Goal: Task Accomplishment & Management: Use online tool/utility

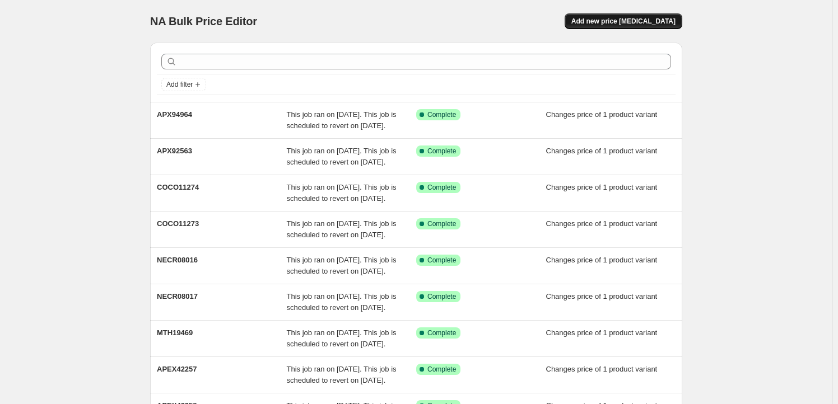
click at [634, 17] on span "Add new price change job" at bounding box center [623, 21] width 104 height 9
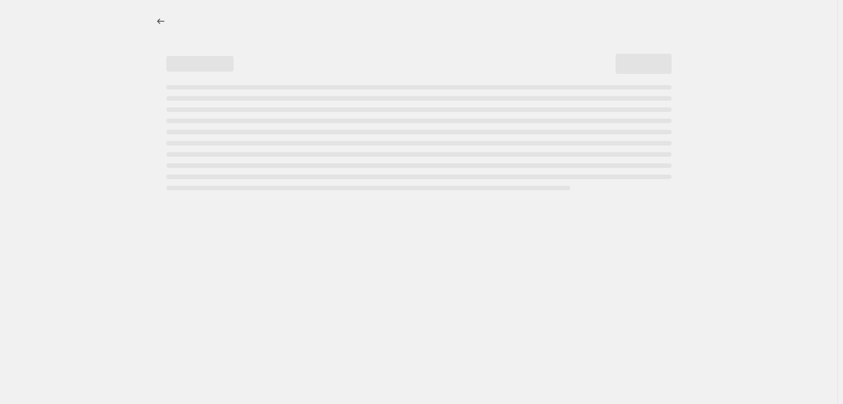
select select "percentage"
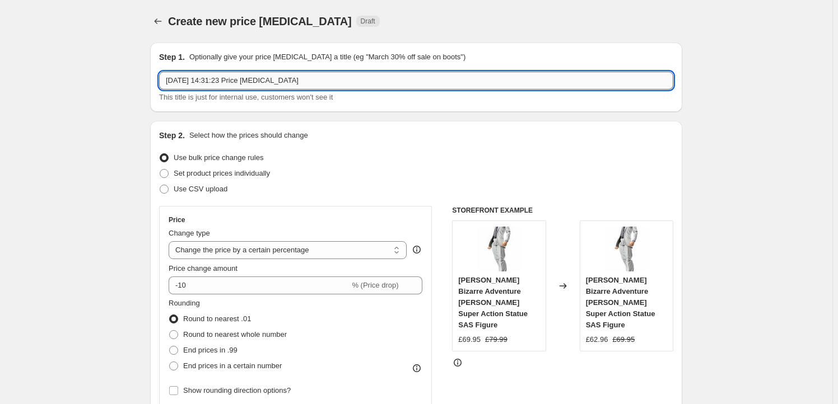
click at [289, 77] on input "7 Oct 2025, 14:31:23 Price change job" at bounding box center [416, 81] width 514 height 18
paste input "MAFC01514"
type input "MAFC01514"
click at [216, 176] on span "Set product prices individually" at bounding box center [222, 173] width 96 height 8
click at [160, 170] on input "Set product prices individually" at bounding box center [160, 169] width 1 height 1
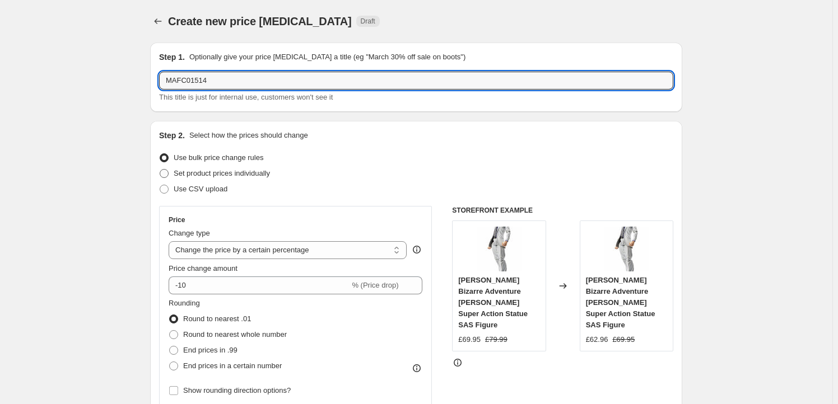
radio input "true"
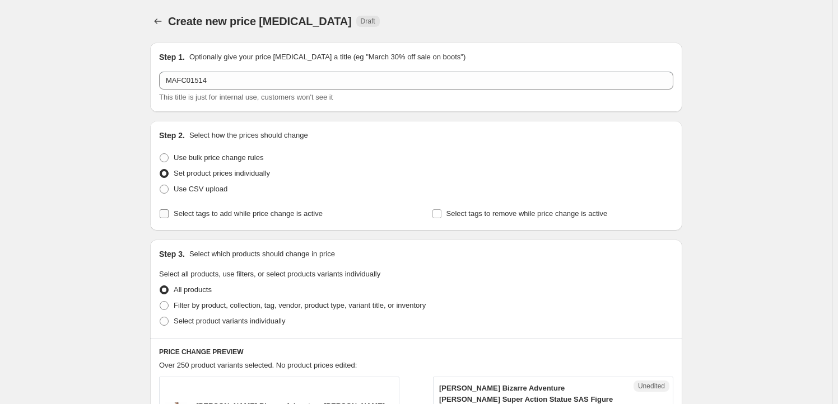
click at [214, 216] on span "Select tags to add while price change is active" at bounding box center [248, 213] width 149 height 8
click at [169, 216] on input "Select tags to add while price change is active" at bounding box center [164, 213] width 9 height 9
checkbox input "true"
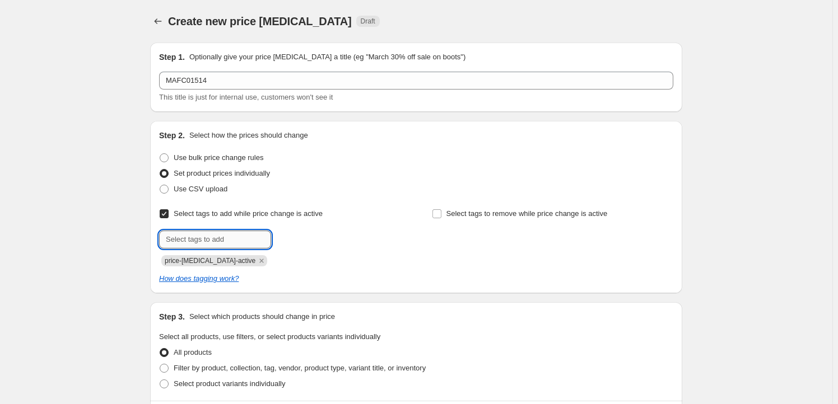
click at [210, 242] on input "text" at bounding box center [215, 240] width 112 height 18
type input "Milestone"
click at [284, 241] on b "Add" at bounding box center [287, 239] width 13 height 8
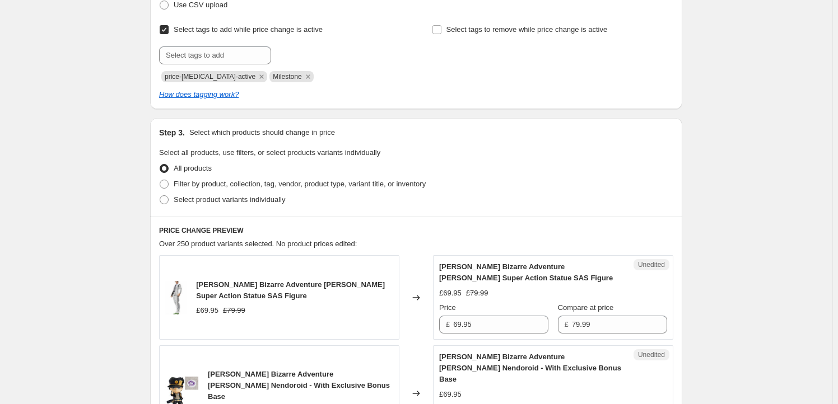
scroll to position [237, 0]
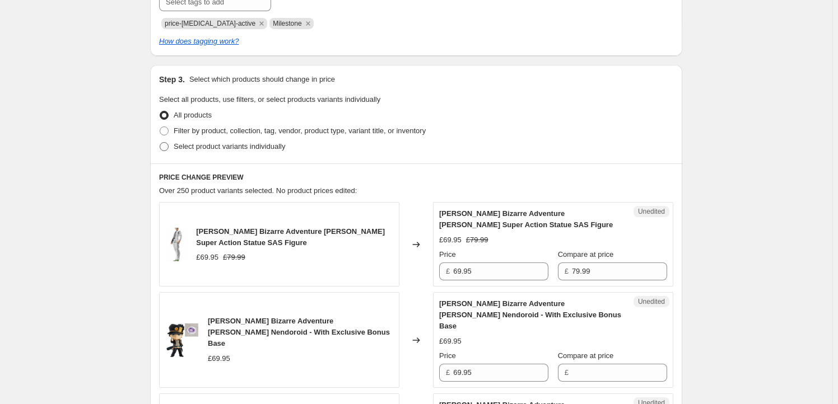
click at [238, 148] on span "Select product variants individually" at bounding box center [229, 146] width 111 height 8
click at [160, 143] on input "Select product variants individually" at bounding box center [160, 142] width 1 height 1
radio input "true"
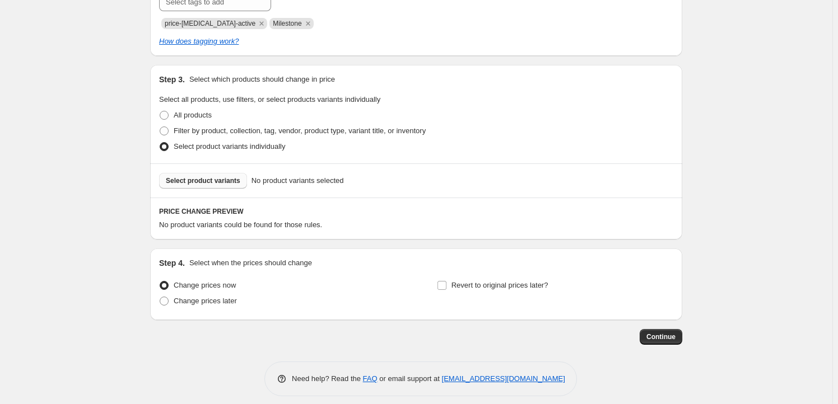
click at [216, 184] on span "Select product variants" at bounding box center [203, 180] width 74 height 9
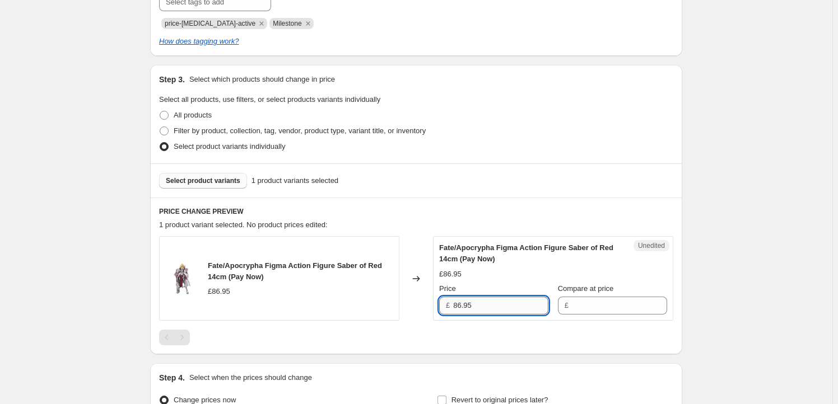
click at [488, 306] on input "86.95" at bounding box center [500, 306] width 95 height 18
type input "86.95"
click at [595, 306] on input "Compare at price" at bounding box center [619, 306] width 95 height 18
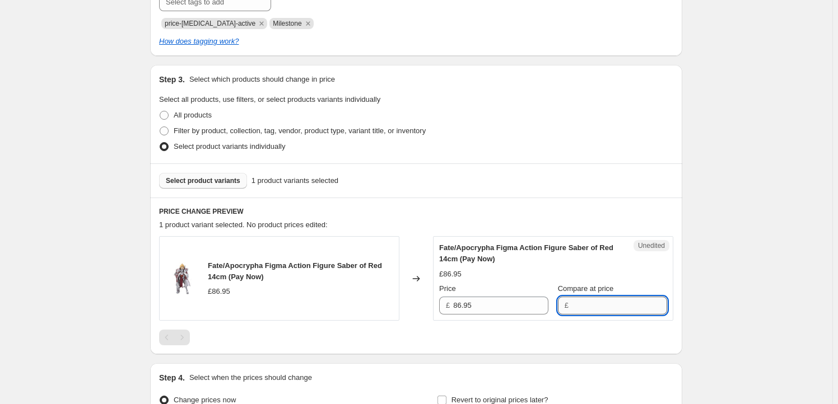
paste input "86.95"
type input "86.95"
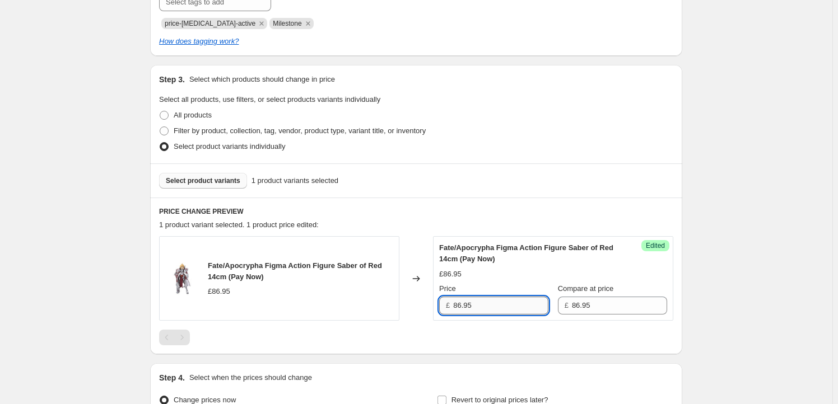
click at [460, 307] on input "86.95" at bounding box center [500, 306] width 95 height 18
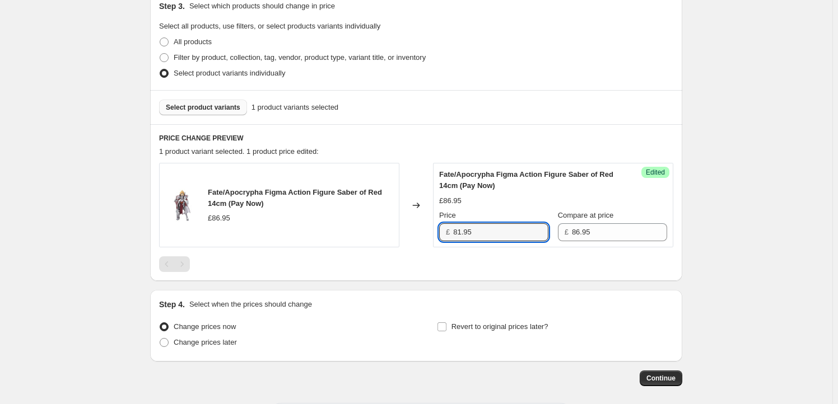
scroll to position [360, 0]
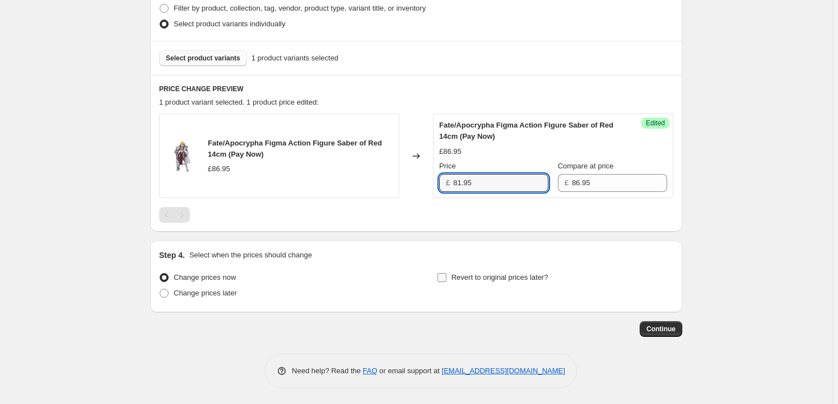
type input "81.95"
click at [491, 273] on span "Revert to original prices later?" at bounding box center [499, 277] width 97 height 8
click at [446, 273] on input "Revert to original prices later?" at bounding box center [441, 277] width 9 height 9
checkbox input "true"
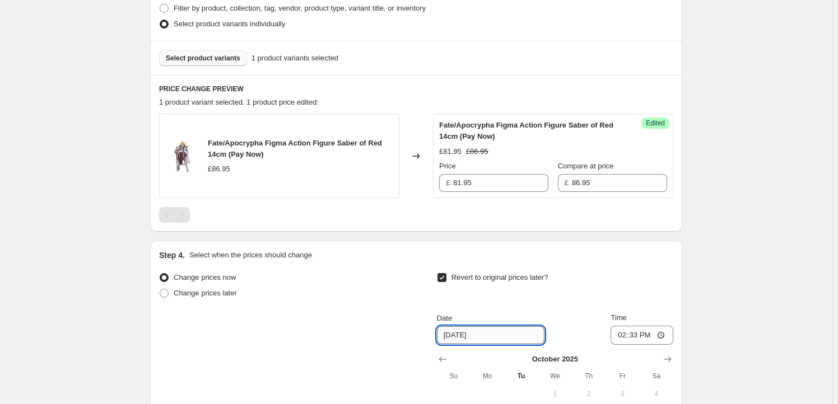
click at [507, 338] on input "10/14/2025" at bounding box center [491, 335] width 108 height 18
click at [675, 353] on button "Show next month, November 2025" at bounding box center [668, 360] width 16 height 16
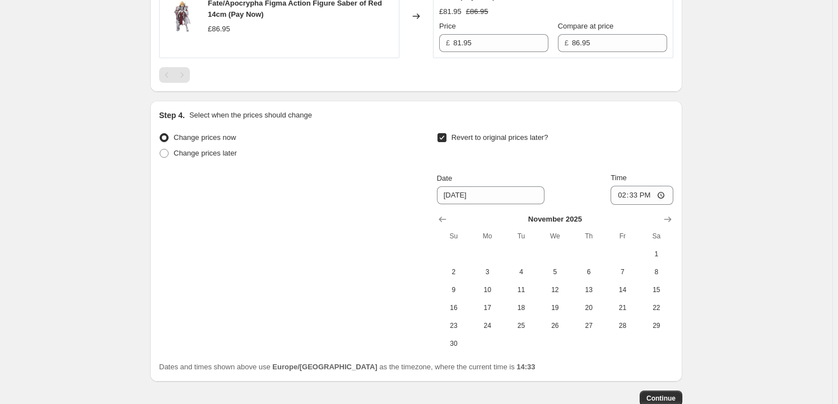
scroll to position [564, 0]
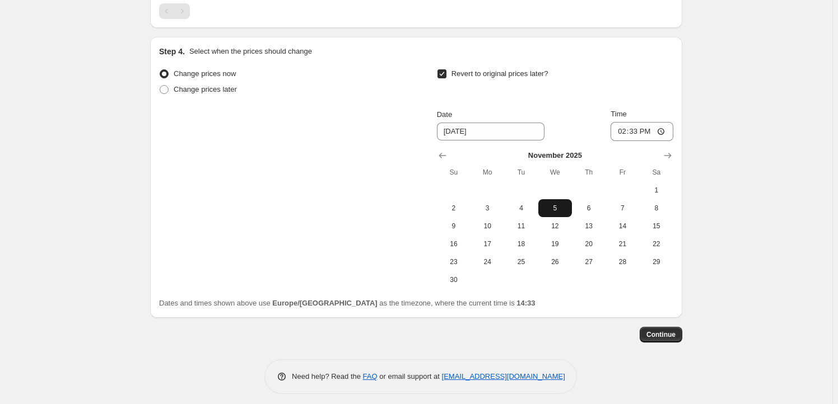
click at [549, 204] on span "5" at bounding box center [555, 208] width 25 height 9
type input "11/5/2025"
click at [638, 131] on input "14:33" at bounding box center [641, 131] width 63 height 19
type input "23:59"
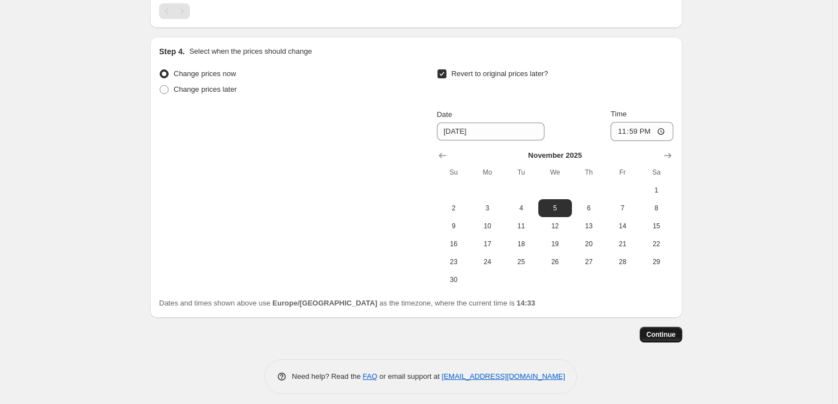
click at [664, 335] on span "Continue" at bounding box center [660, 334] width 29 height 9
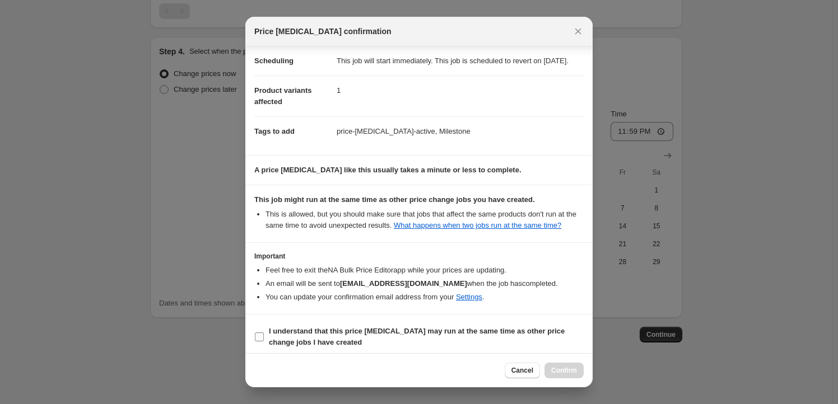
scroll to position [36, 0]
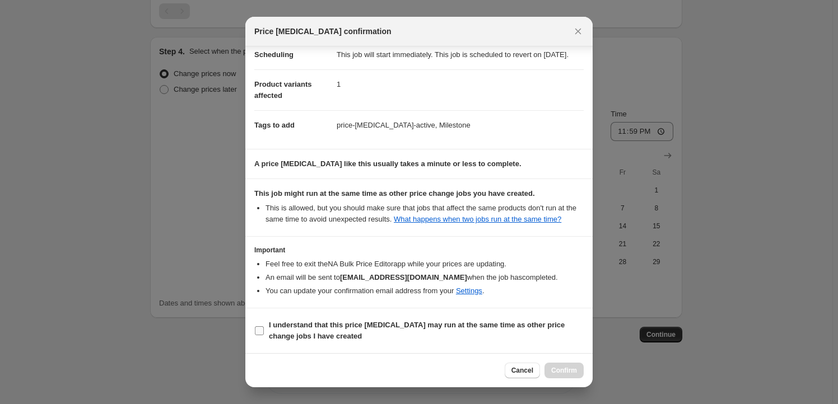
click at [364, 326] on b "I understand that this price change job may run at the same time as other price…" at bounding box center [417, 331] width 296 height 20
click at [264, 326] on input "I understand that this price change job may run at the same time as other price…" at bounding box center [259, 330] width 9 height 9
checkbox input "true"
click at [577, 374] on span "Confirm" at bounding box center [564, 370] width 26 height 9
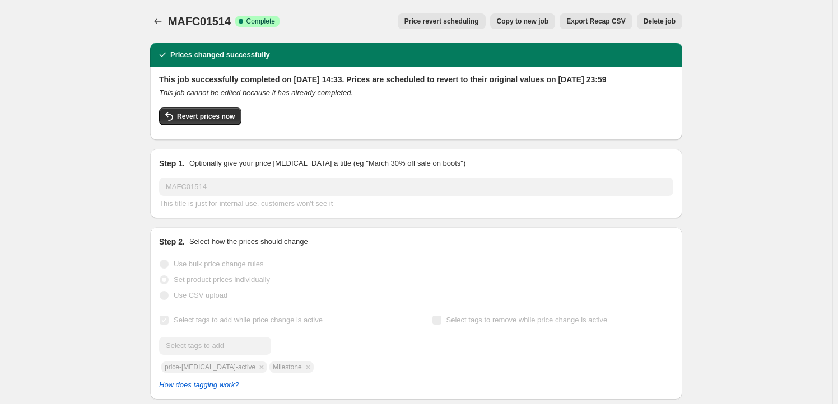
click at [520, 16] on button "Copy to new job" at bounding box center [523, 21] width 66 height 16
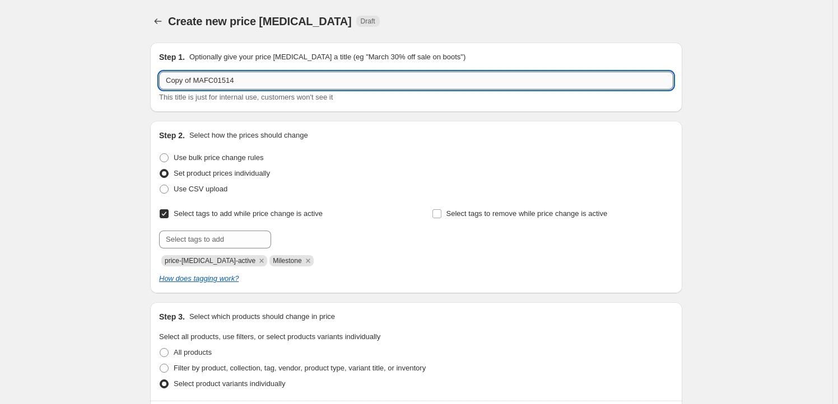
click at [246, 75] on input "Copy of MAFC01514" at bounding box center [416, 81] width 514 height 18
paste input "MAFC0150"
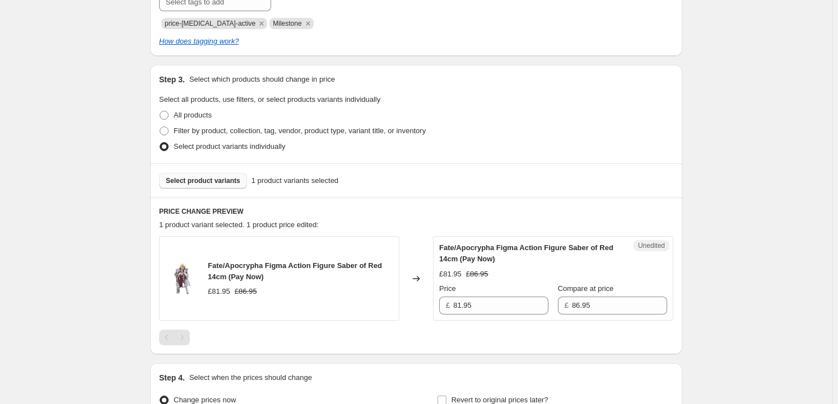
type input "MAFC01504"
click at [184, 180] on span "Select product variants" at bounding box center [203, 180] width 74 height 9
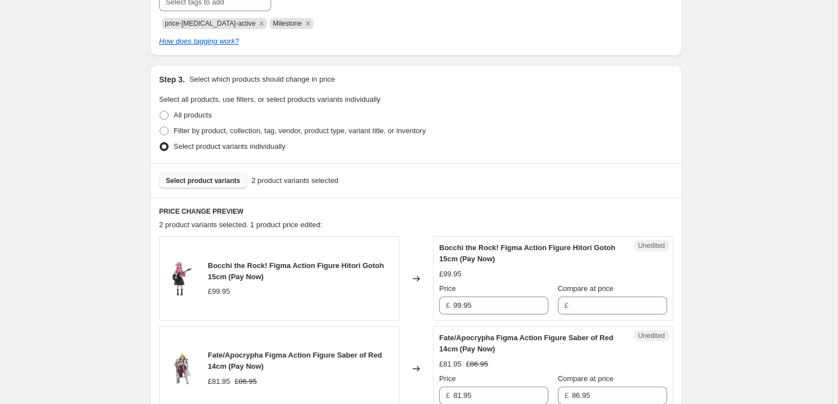
click at [217, 359] on span "Fate/Apocrypha Figma Action Figure Saber of Red 14cm (Pay Now)" at bounding box center [295, 361] width 174 height 20
drag, startPoint x: 217, startPoint y: 359, endPoint x: 217, endPoint y: 365, distance: 6.2
click at [217, 365] on span "Fate/Apocrypha Figma Action Figure Saber of Red 14cm (Pay Now)" at bounding box center [295, 361] width 174 height 20
copy span "Fate/Apocrypha Figma Action Figure Saber of Red 14cm"
click at [215, 185] on span "Select product variants" at bounding box center [203, 180] width 74 height 9
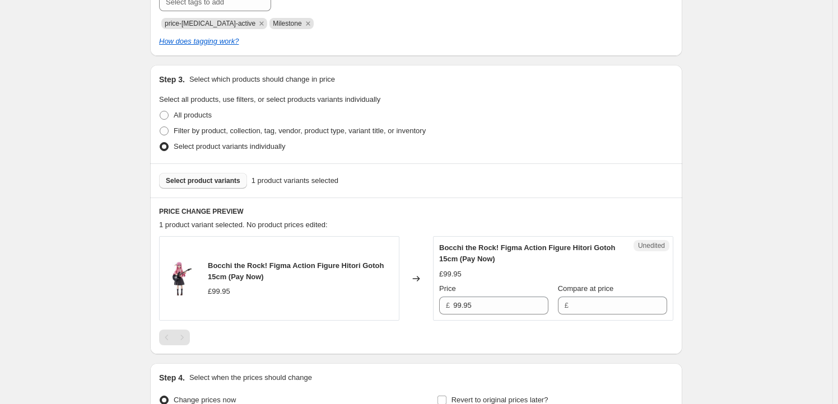
scroll to position [339, 0]
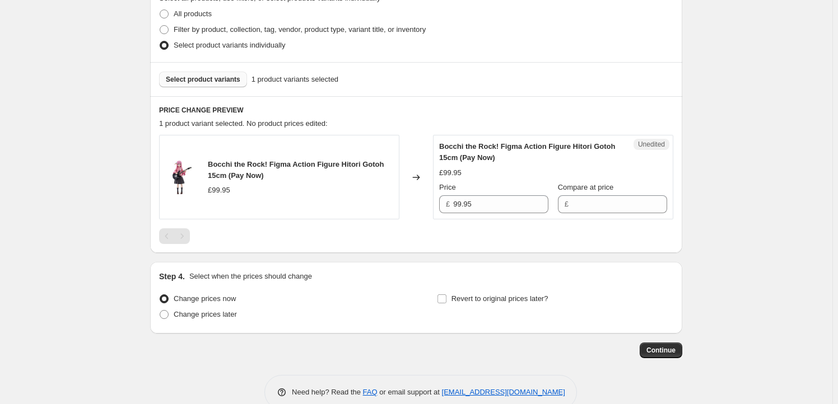
click at [493, 213] on div "Unedited Bocchi the Rock! Figma Action Figure Hitori Gotoh 15cm (Pay Now) £99.9…" at bounding box center [553, 177] width 240 height 85
click at [498, 208] on input "99.95" at bounding box center [500, 204] width 95 height 18
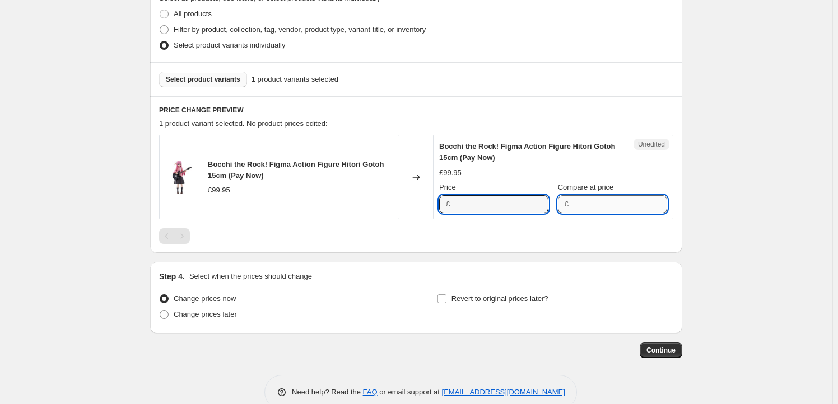
type input "99.95"
click at [592, 203] on input "Compare at price" at bounding box center [619, 204] width 95 height 18
paste input "99.95"
type input "99.95"
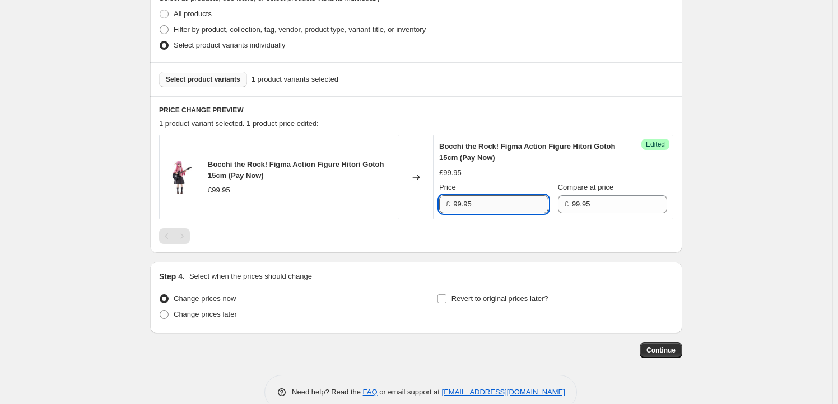
click at [460, 202] on input "99.95" at bounding box center [500, 204] width 95 height 18
type input "92.95"
click at [466, 296] on span "Revert to original prices later?" at bounding box center [499, 299] width 97 height 8
click at [446, 296] on input "Revert to original prices later?" at bounding box center [441, 299] width 9 height 9
checkbox input "true"
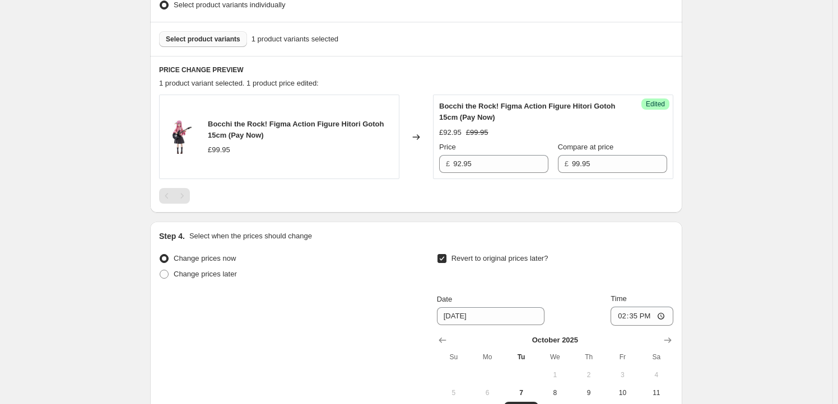
scroll to position [407, 0]
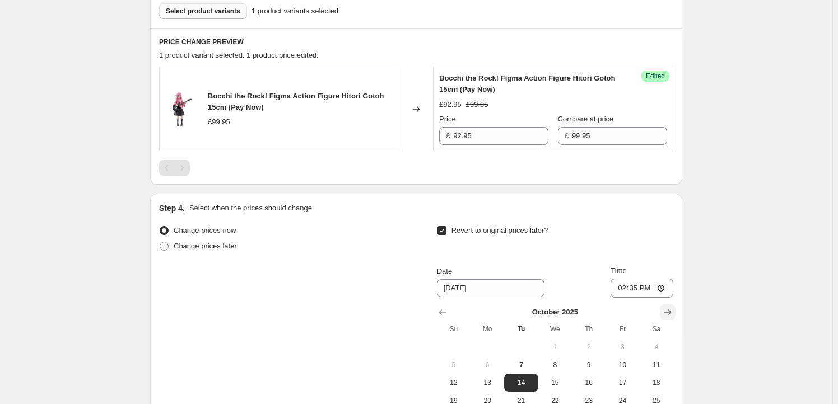
click at [668, 307] on icon "Show next month, November 2025" at bounding box center [667, 312] width 11 height 11
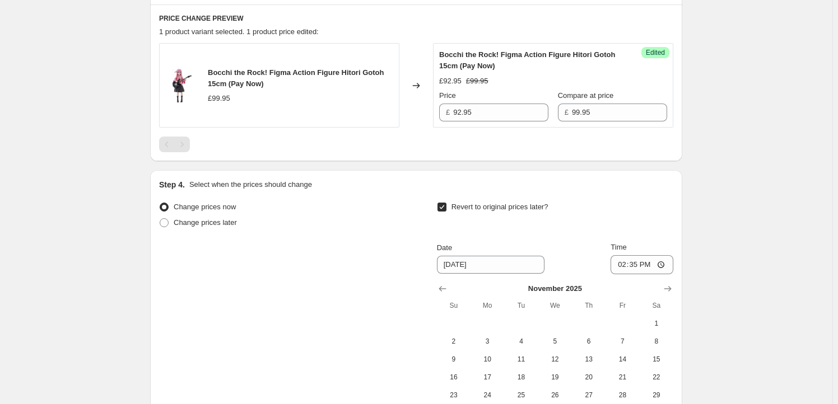
scroll to position [509, 0]
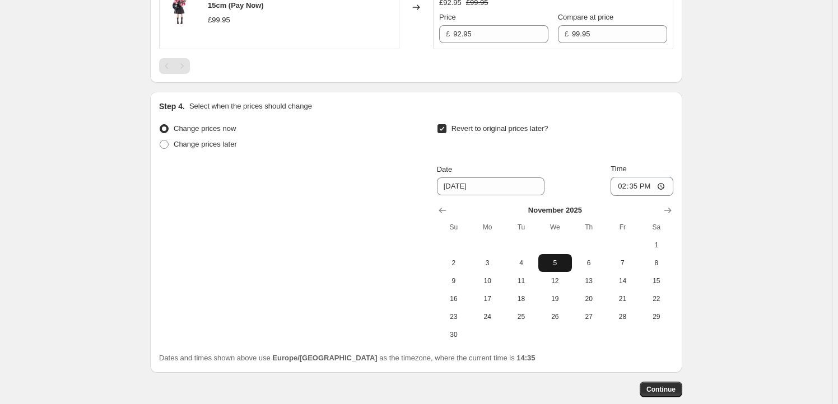
click at [559, 263] on span "5" at bounding box center [555, 263] width 25 height 9
type input "11/5/2025"
click at [640, 192] on input "14:35" at bounding box center [641, 186] width 63 height 19
type input "23:59"
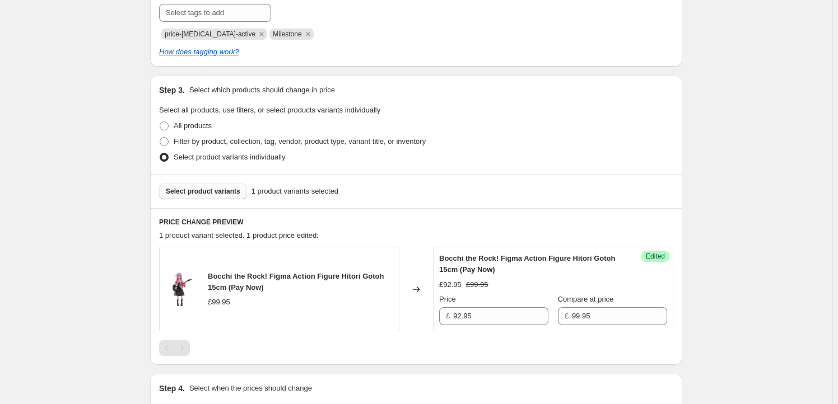
scroll to position [203, 0]
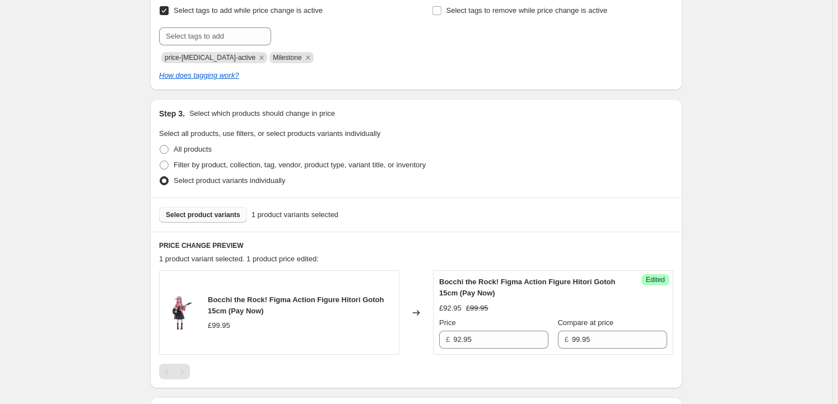
click at [208, 213] on span "Select product variants" at bounding box center [203, 215] width 74 height 9
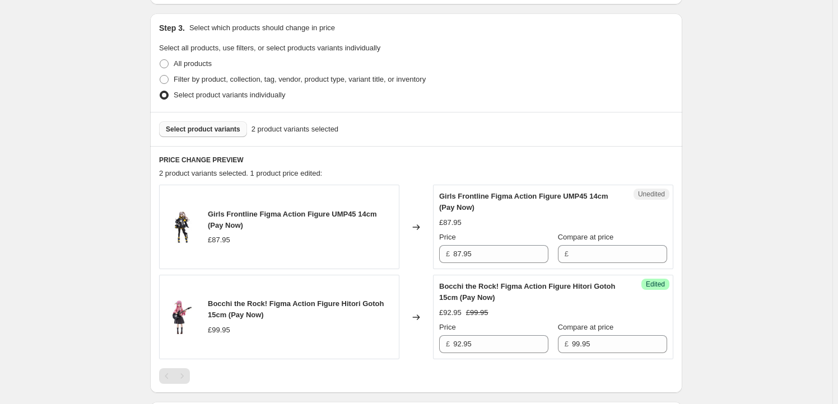
scroll to position [305, 0]
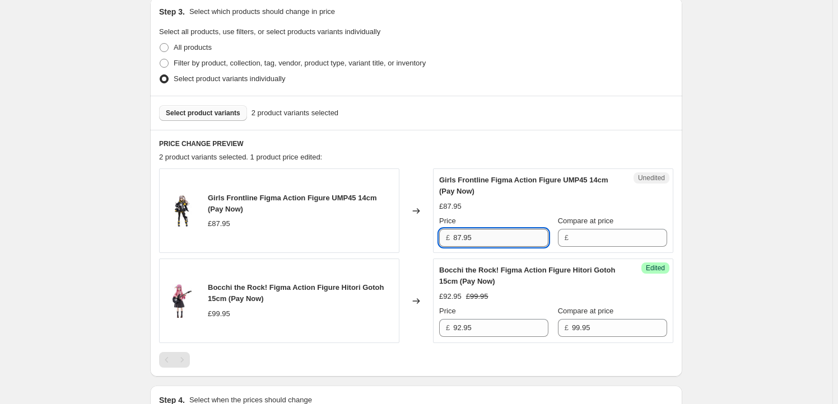
click at [502, 245] on input "87.95" at bounding box center [500, 238] width 95 height 18
type input "87.95"
click at [578, 234] on input "Compare at price" at bounding box center [619, 238] width 95 height 18
paste input "87.95"
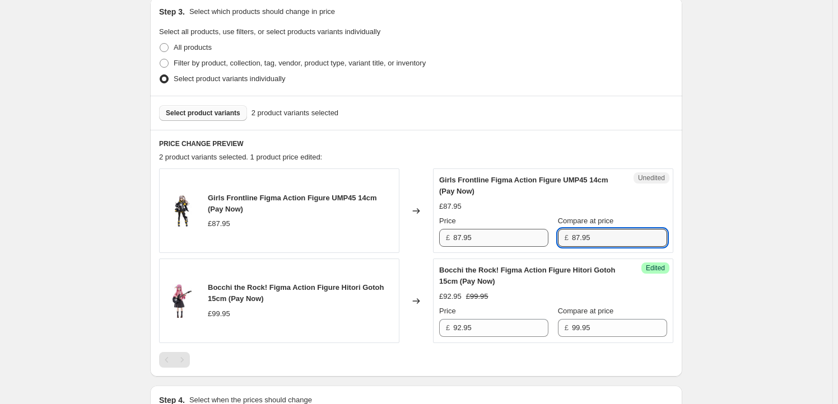
type input "87.95"
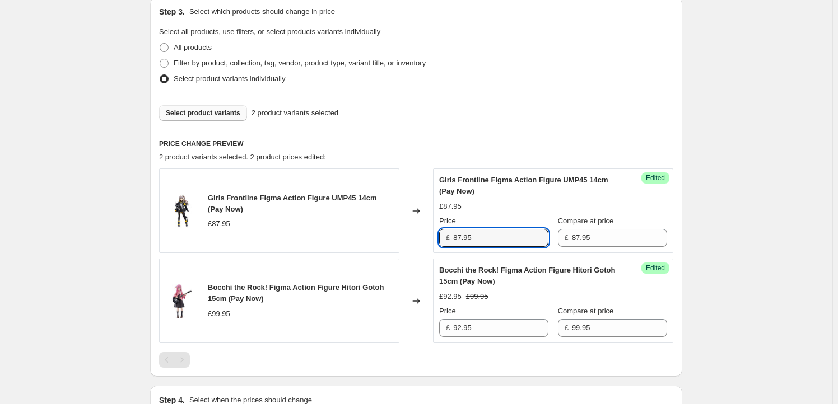
drag, startPoint x: 460, startPoint y: 235, endPoint x: 427, endPoint y: 232, distance: 33.2
click at [427, 232] on div "Girls Frontline Figma Action Figure UMP45 14cm (Pay Now) £87.95 Changed to Succ…" at bounding box center [416, 211] width 514 height 85
type input "79.95"
click at [216, 119] on button "Select product variants" at bounding box center [203, 113] width 88 height 16
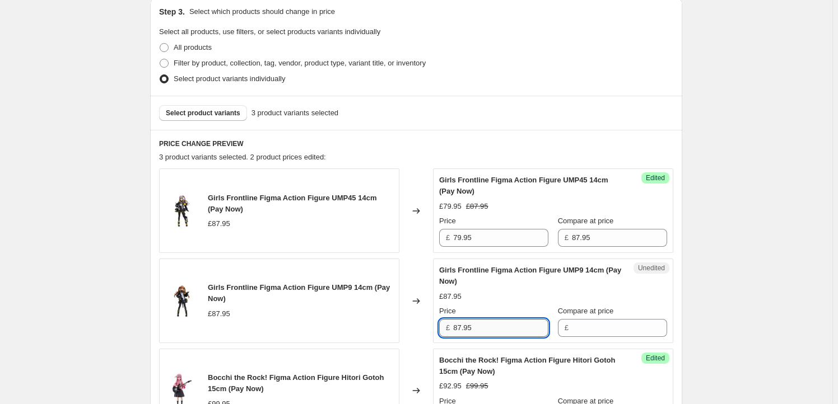
click at [488, 321] on input "87.95" at bounding box center [500, 328] width 95 height 18
type input "87.95"
click at [601, 332] on input "Compare at price" at bounding box center [619, 328] width 95 height 18
paste input "87.95"
type input "87.95"
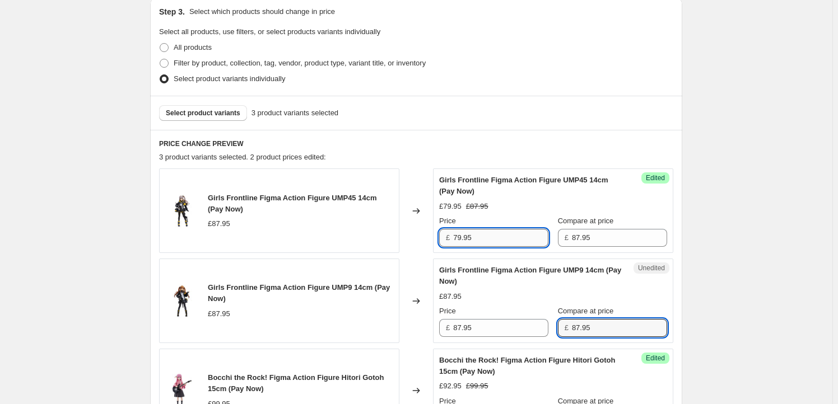
click at [488, 241] on input "79.95" at bounding box center [500, 238] width 95 height 18
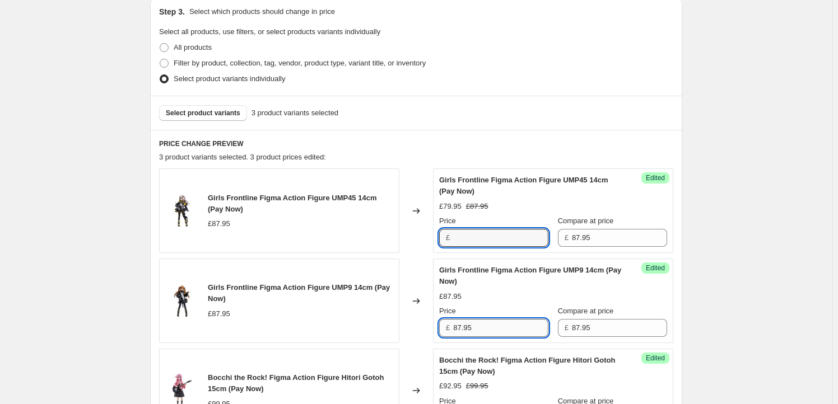
type input "79.95"
click at [479, 323] on input "87.95" at bounding box center [500, 328] width 95 height 18
paste input "79"
type input "79.95"
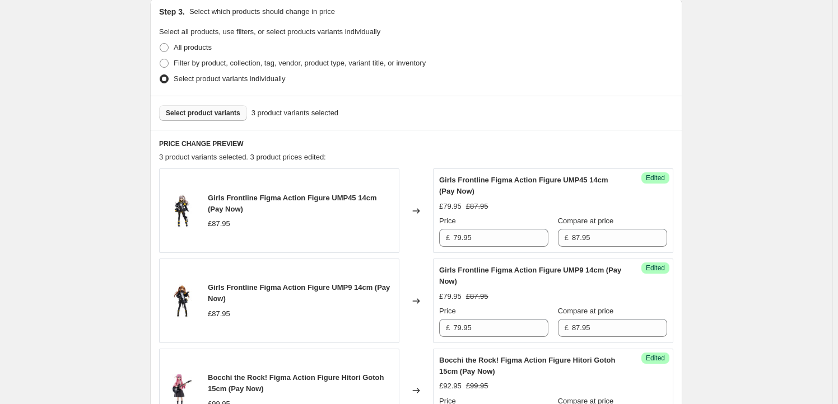
click at [192, 118] on button "Select product variants" at bounding box center [203, 113] width 88 height 16
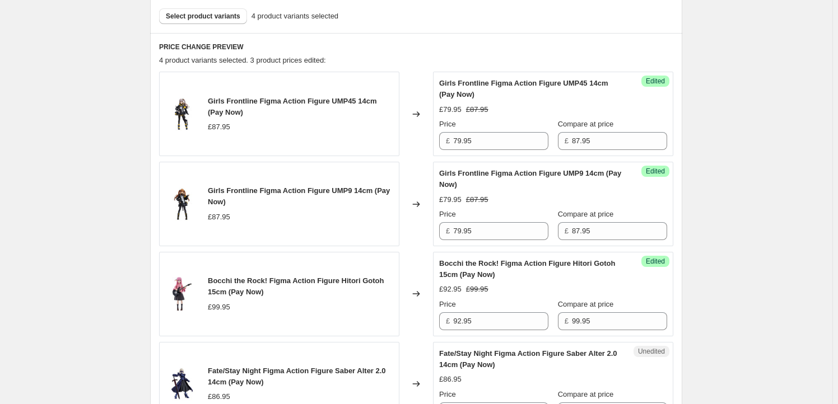
scroll to position [407, 0]
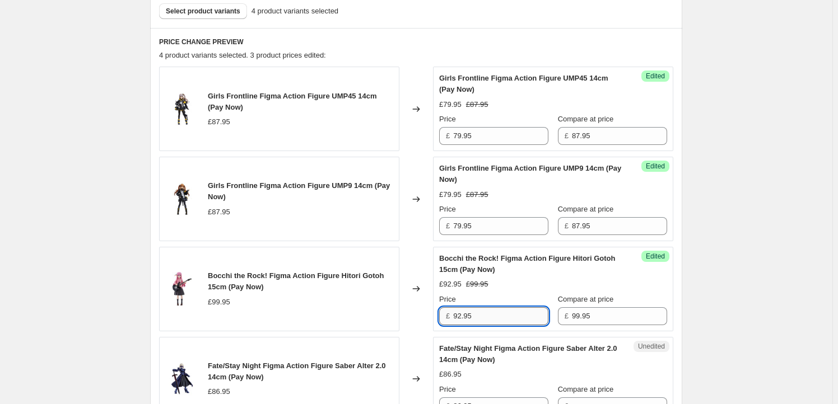
click at [489, 315] on input "92.95" at bounding box center [500, 316] width 95 height 18
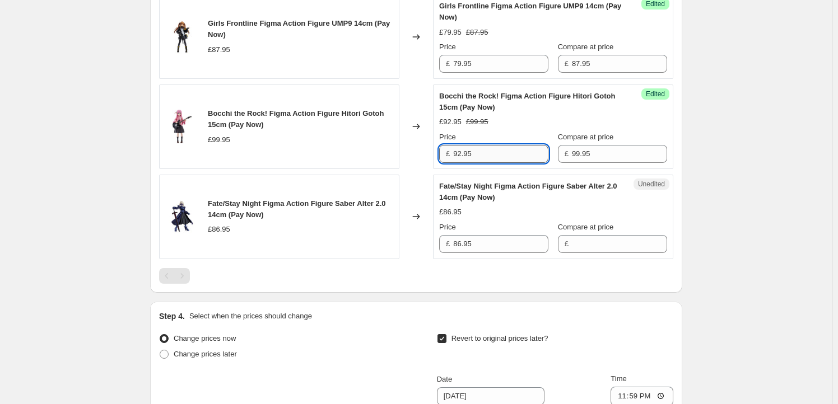
scroll to position [577, 0]
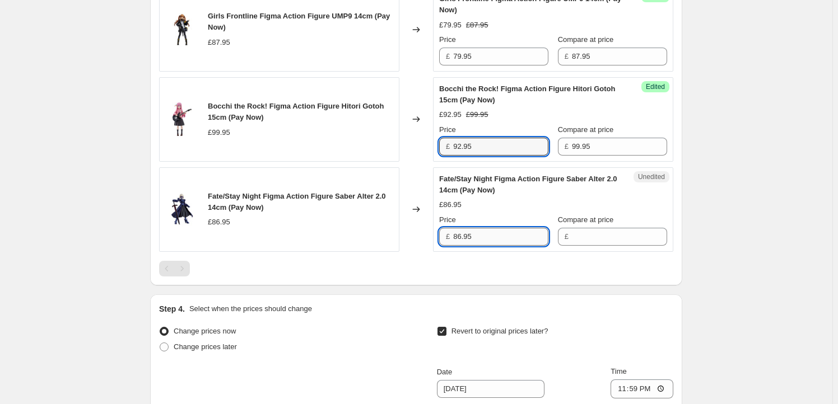
click at [492, 242] on input "86.95" at bounding box center [500, 237] width 95 height 18
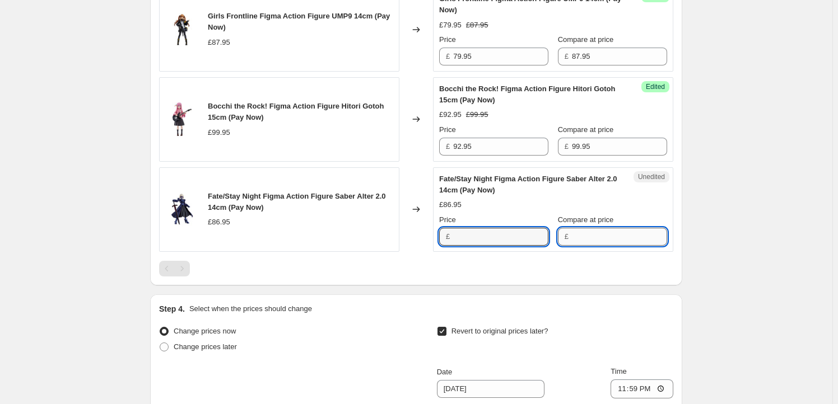
type input "86.95"
click at [584, 234] on input "Compare at price" at bounding box center [619, 237] width 95 height 18
paste input "86.95"
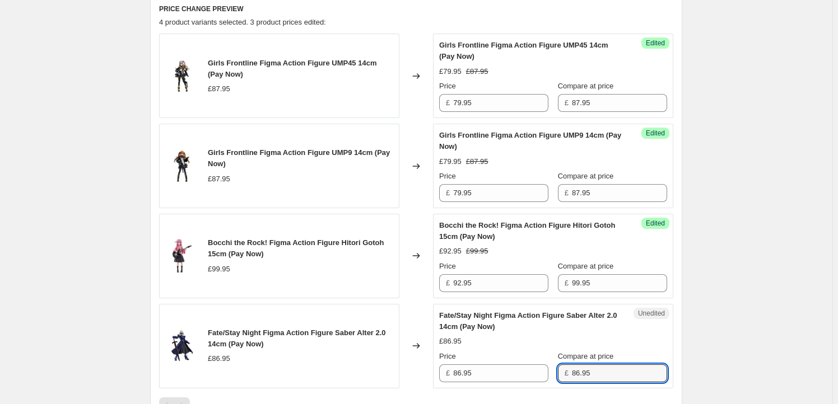
scroll to position [475, 0]
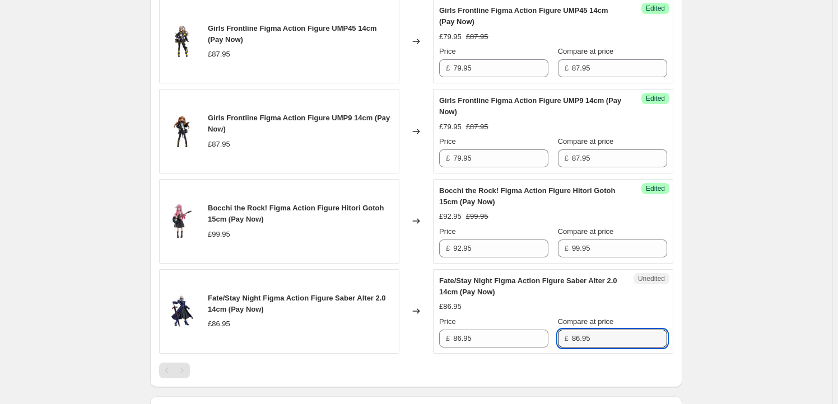
type input "86.95"
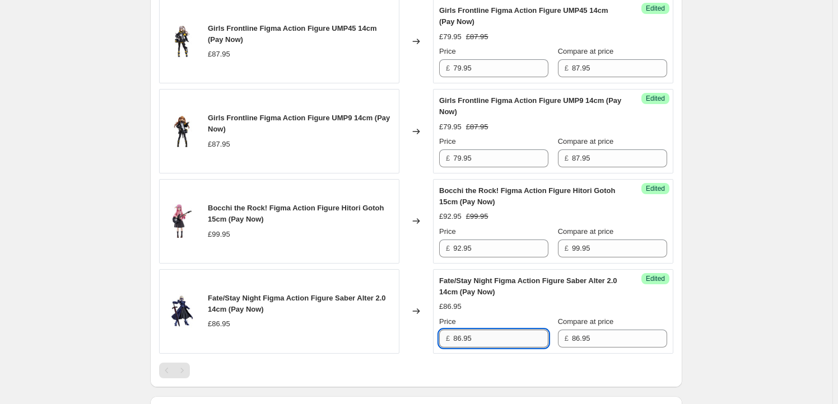
click at [461, 339] on input "86.95" at bounding box center [500, 339] width 95 height 18
type input "81.95"
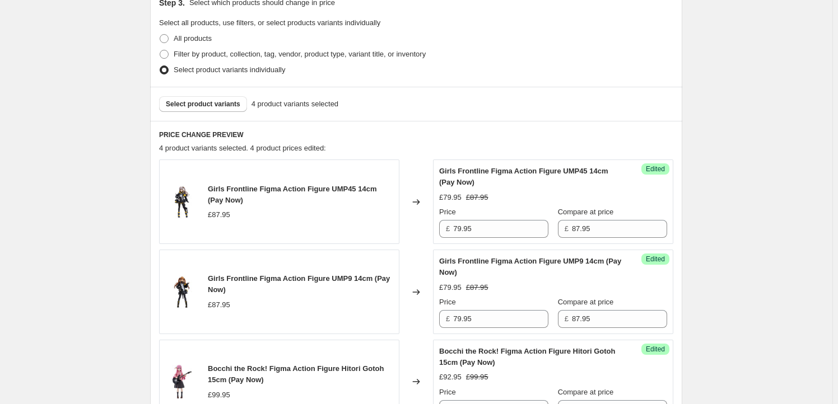
scroll to position [237, 0]
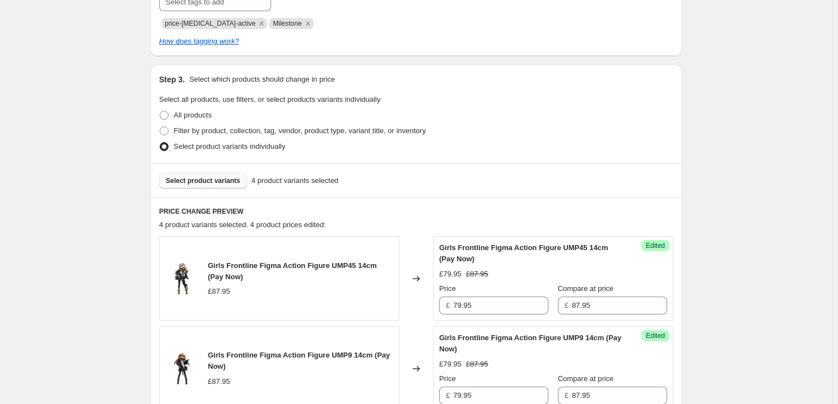
click at [188, 178] on span "Select product variants" at bounding box center [203, 180] width 74 height 9
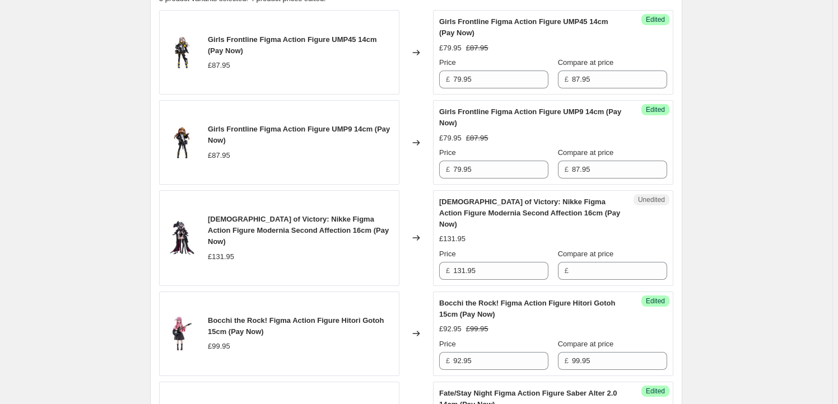
scroll to position [577, 0]
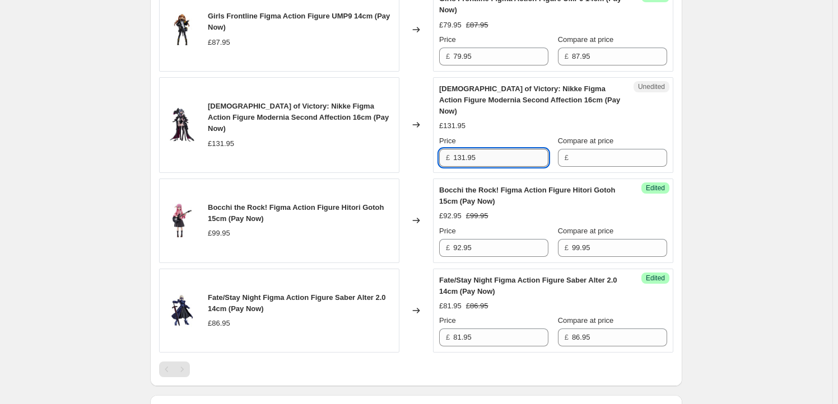
click at [523, 151] on input "131.95" at bounding box center [500, 158] width 95 height 18
type input "131.95"
click at [603, 149] on input "Compare at price" at bounding box center [619, 158] width 95 height 18
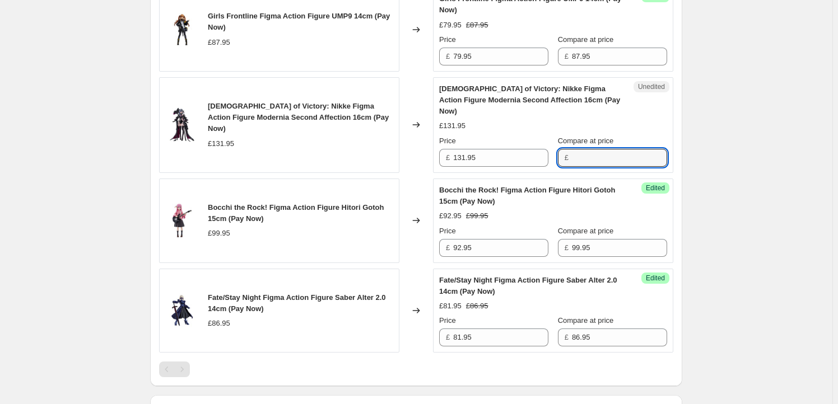
paste input "131.95"
type input "131.95"
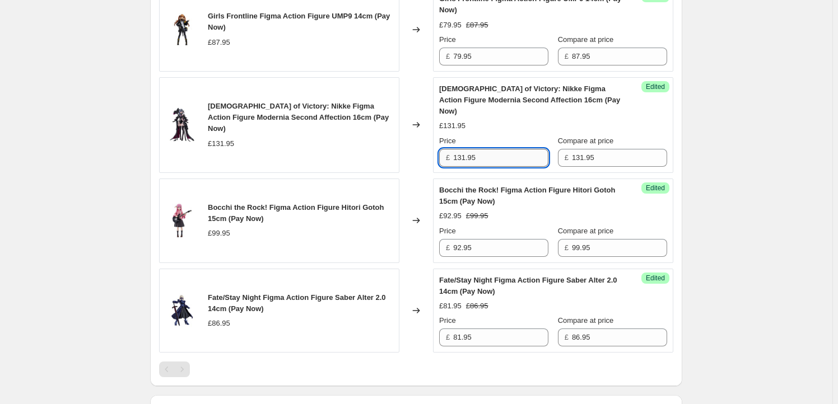
click at [461, 149] on input "131.95" at bounding box center [500, 158] width 95 height 18
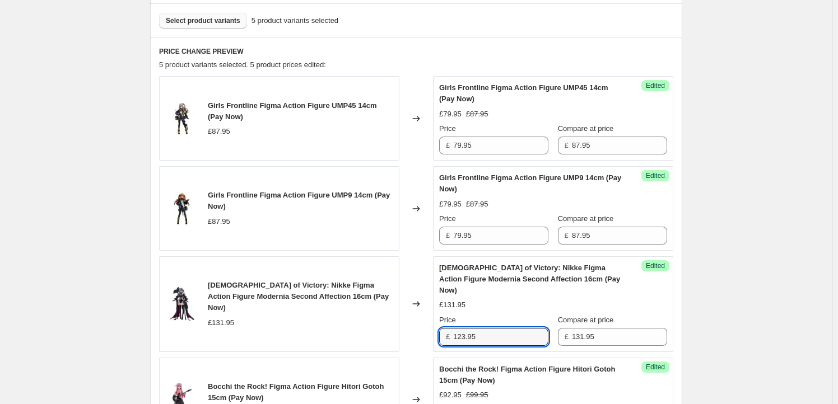
scroll to position [930, 0]
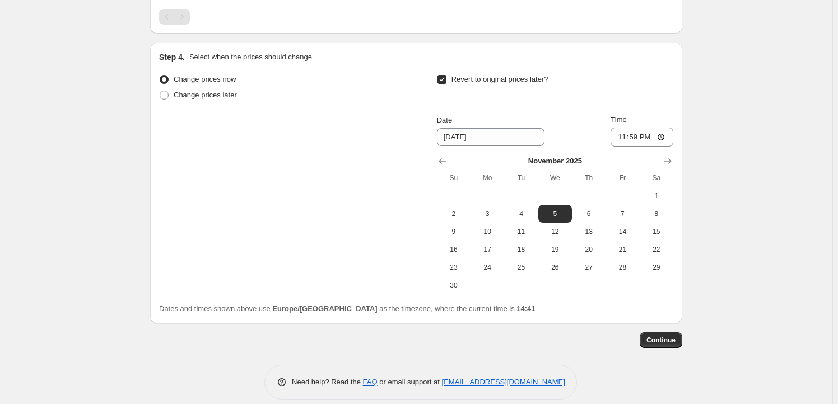
type input "123.95"
click at [654, 336] on span "Continue" at bounding box center [660, 340] width 29 height 9
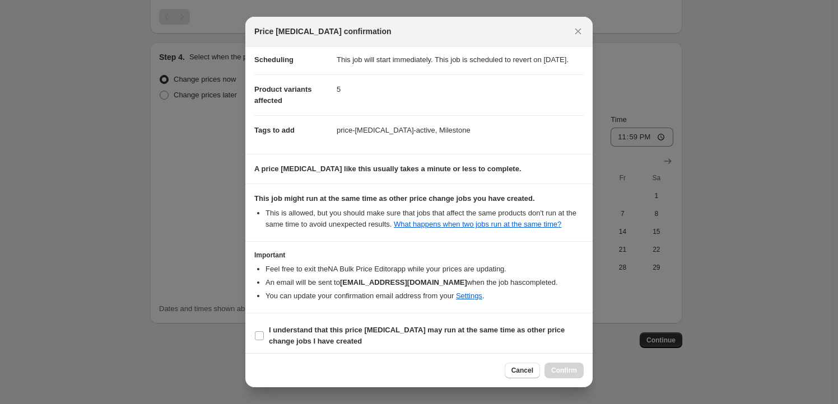
scroll to position [36, 0]
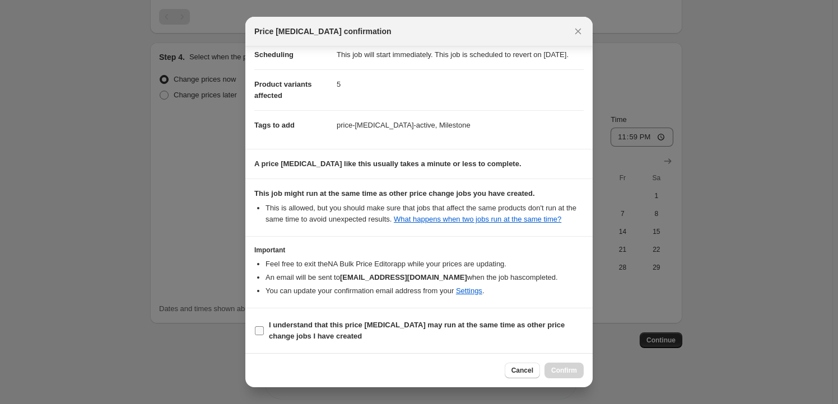
click at [300, 333] on b "I understand that this price change job may run at the same time as other price…" at bounding box center [417, 331] width 296 height 20
click at [264, 333] on input "I understand that this price change job may run at the same time as other price…" at bounding box center [259, 330] width 9 height 9
checkbox input "true"
click at [567, 376] on button "Confirm" at bounding box center [563, 371] width 39 height 16
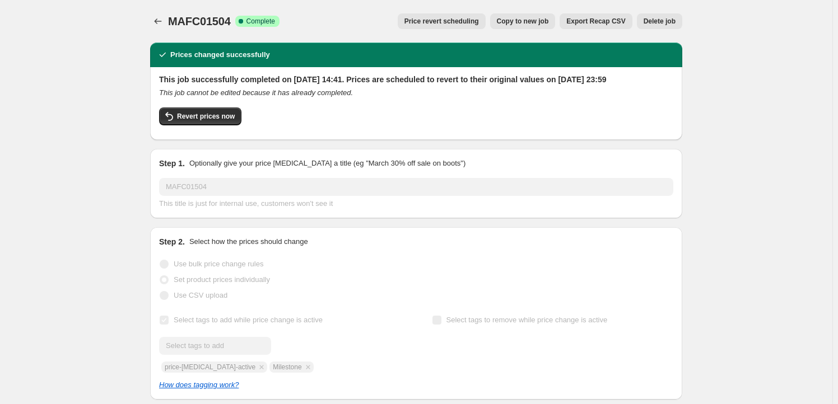
click at [544, 20] on span "Copy to new job" at bounding box center [523, 21] width 52 height 9
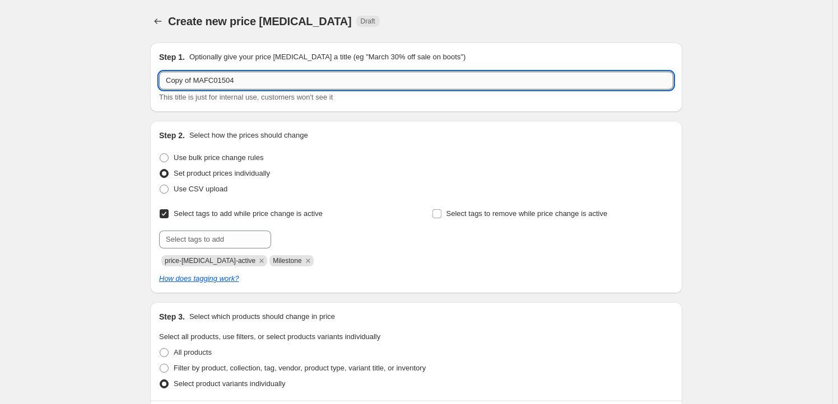
click at [259, 79] on input "Copy of MAFC01504" at bounding box center [416, 81] width 514 height 18
paste input "GSC66501"
type input "GSC66501"
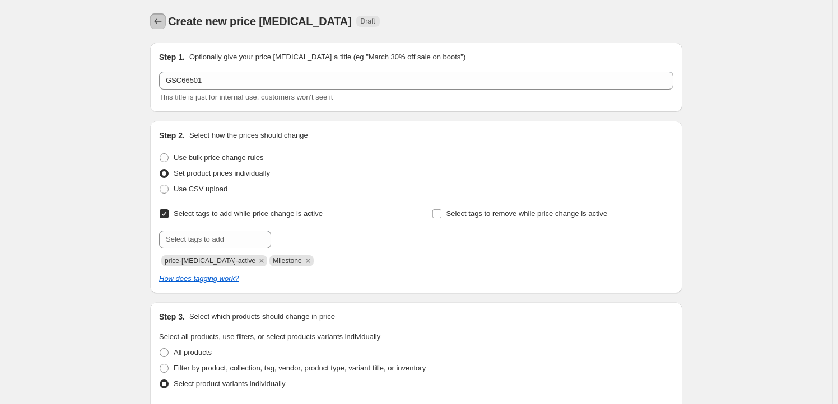
click at [160, 21] on icon "Price change jobs" at bounding box center [157, 21] width 11 height 11
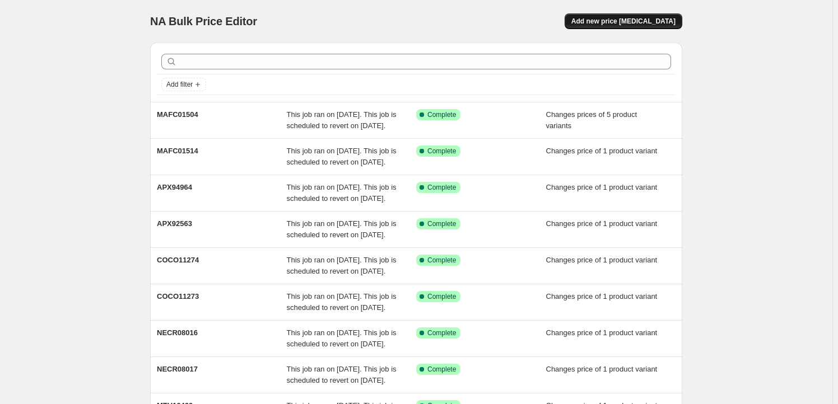
click at [661, 22] on span "Add new price change job" at bounding box center [623, 21] width 104 height 9
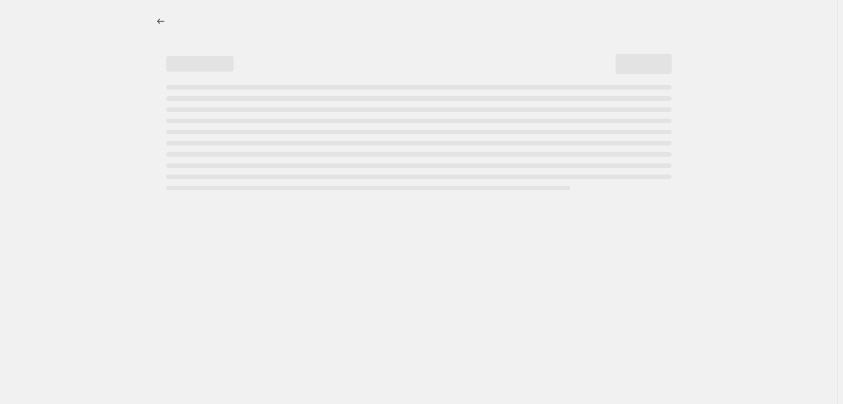
select select "percentage"
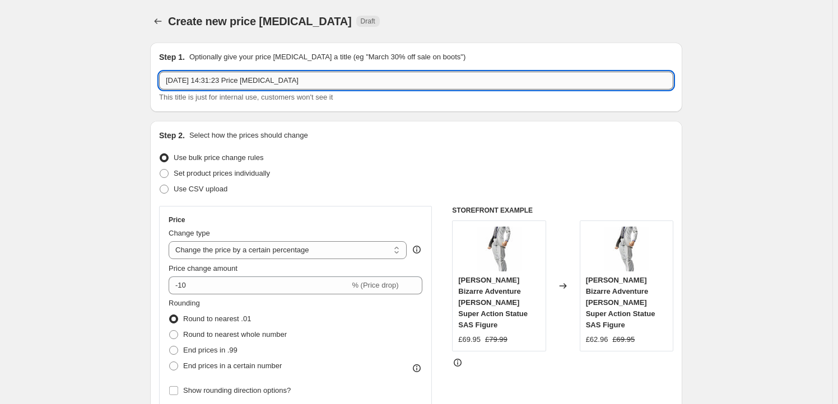
click at [327, 77] on input "7 Oct 2025, 14:31:23 Price change job" at bounding box center [416, 81] width 514 height 18
paste input "GSC66501"
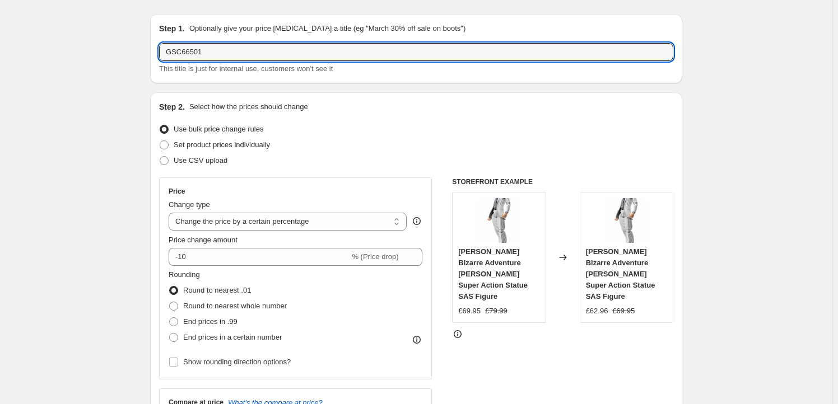
scroll to position [68, 0]
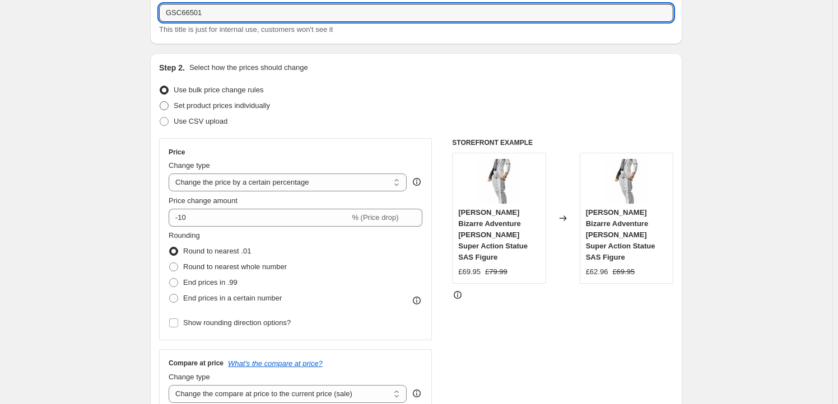
type input "GSC66501"
click at [225, 106] on span "Set product prices individually" at bounding box center [222, 105] width 96 height 8
click at [160, 102] on input "Set product prices individually" at bounding box center [160, 101] width 1 height 1
radio input "true"
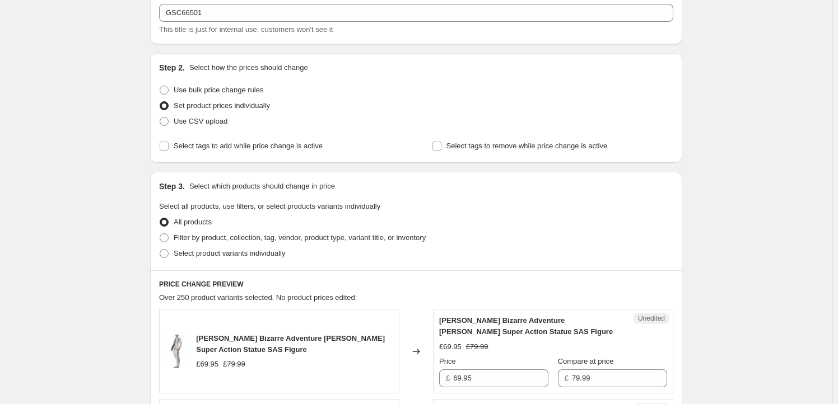
click at [233, 155] on div "Step 2. Select how the prices should change Use bulk price change rules Set pro…" at bounding box center [416, 108] width 532 height 110
click at [222, 150] on span "Select tags to add while price change is active" at bounding box center [248, 146] width 149 height 8
click at [169, 150] on input "Select tags to add while price change is active" at bounding box center [164, 146] width 9 height 9
checkbox input "true"
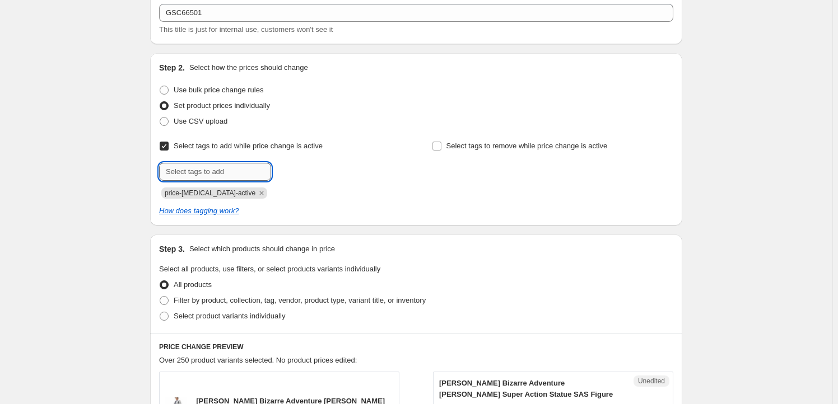
click at [193, 171] on input "text" at bounding box center [215, 172] width 112 height 18
type input "Milestone"
click at [319, 173] on span "Milestone" at bounding box center [311, 171] width 31 height 8
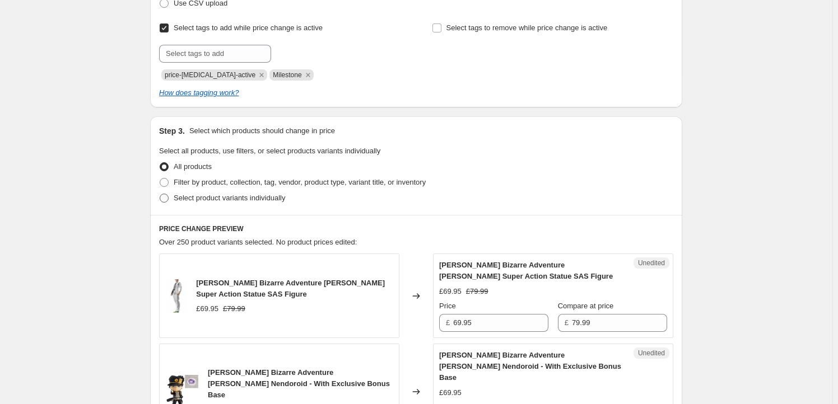
scroll to position [203, 0]
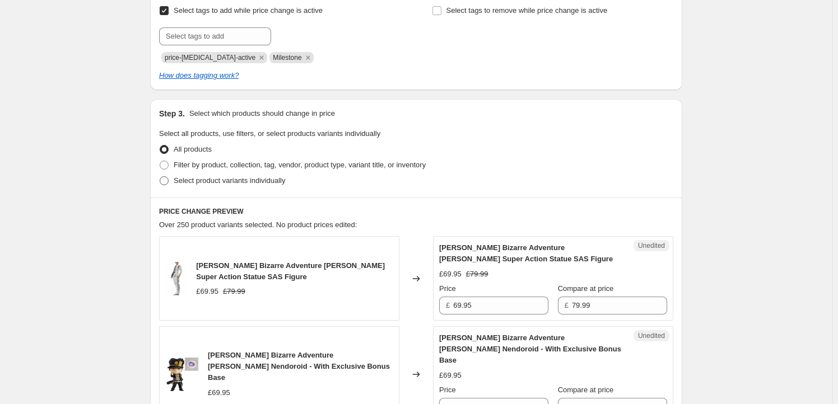
click at [221, 181] on span "Select product variants individually" at bounding box center [229, 180] width 111 height 8
click at [160, 177] on input "Select product variants individually" at bounding box center [160, 176] width 1 height 1
radio input "true"
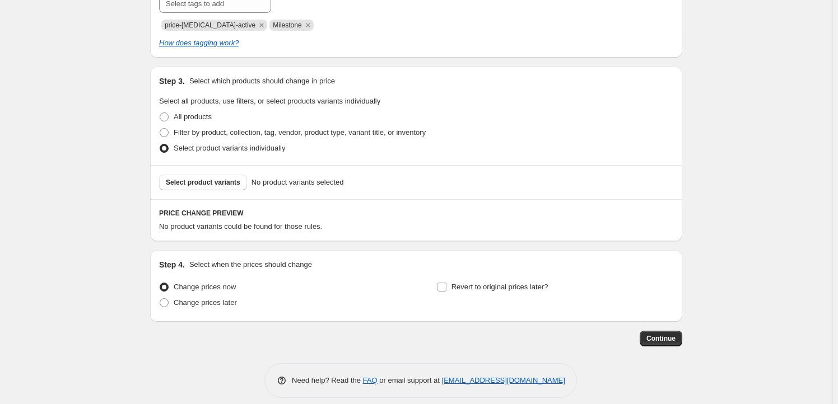
scroll to position [237, 0]
click at [204, 184] on span "Select product variants" at bounding box center [203, 180] width 74 height 9
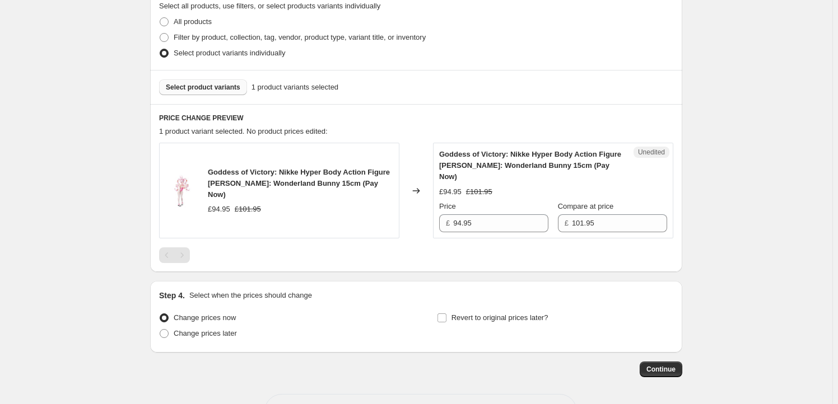
scroll to position [339, 0]
